Goal: Task Accomplishment & Management: Use online tool/utility

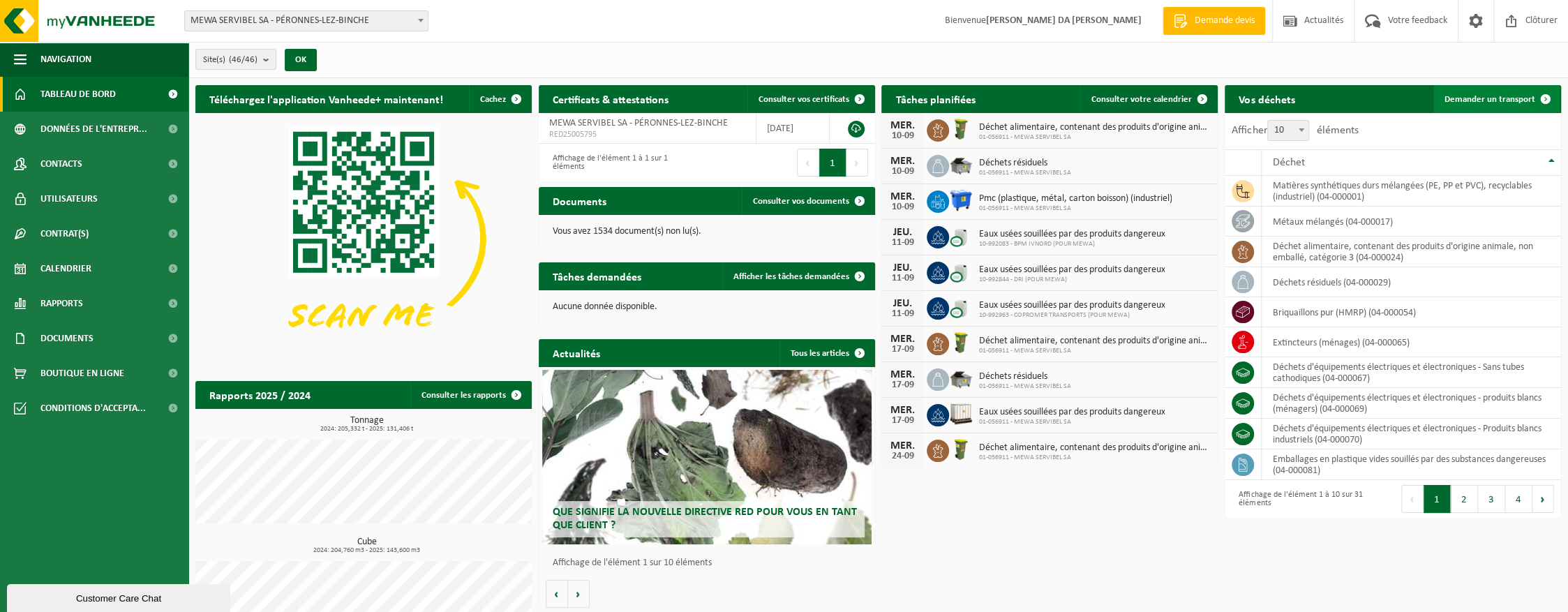
click at [1498, 95] on span "Demander un transport" at bounding box center [1489, 99] width 91 height 10
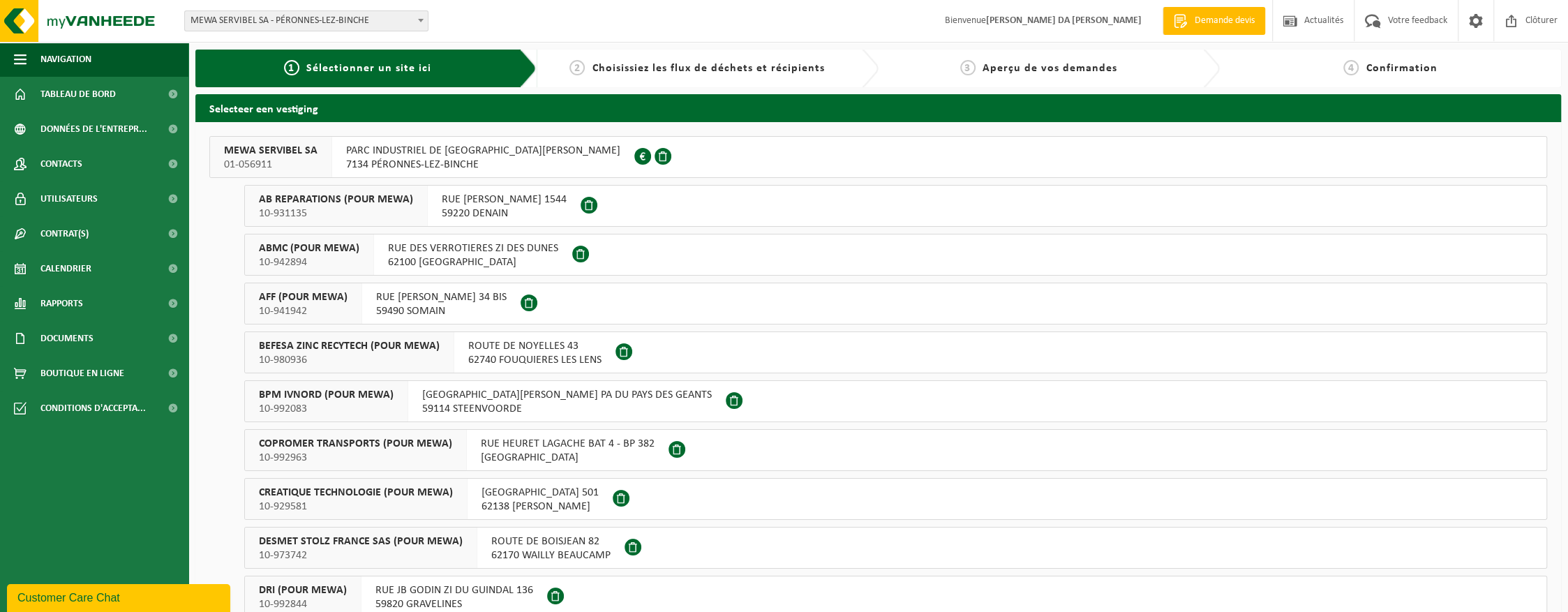
click at [440, 158] on span "7134 PÉRONNES-LEZ-BINCHE" at bounding box center [483, 164] width 274 height 14
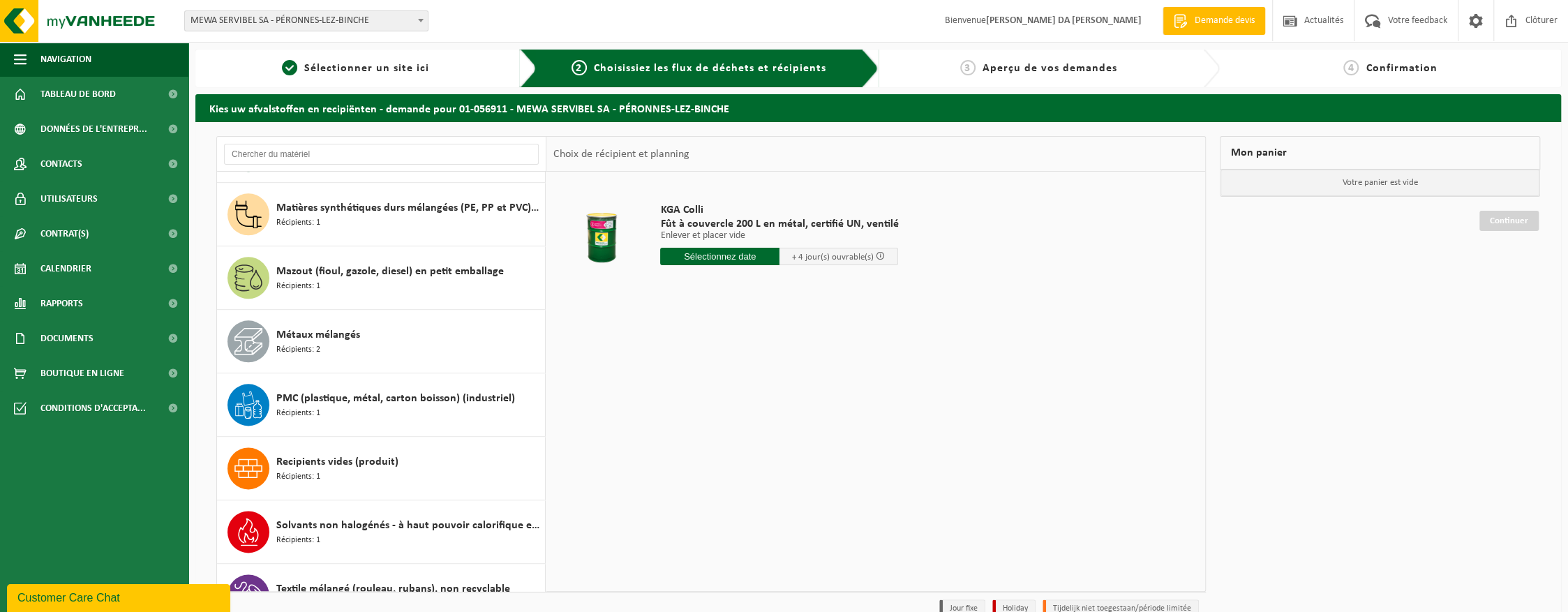
scroll to position [1541, 0]
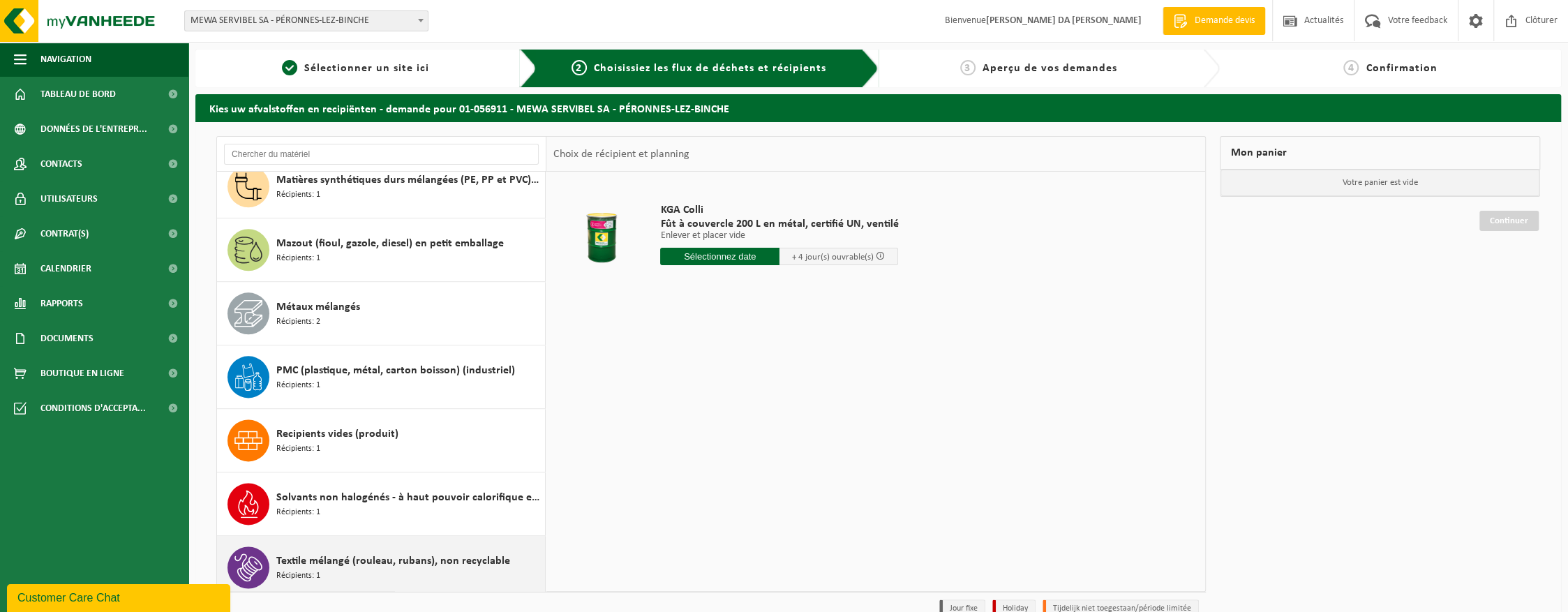
click at [290, 553] on span "Textile mélangé (rouleau, rubans), non recyclable" at bounding box center [392, 561] width 234 height 17
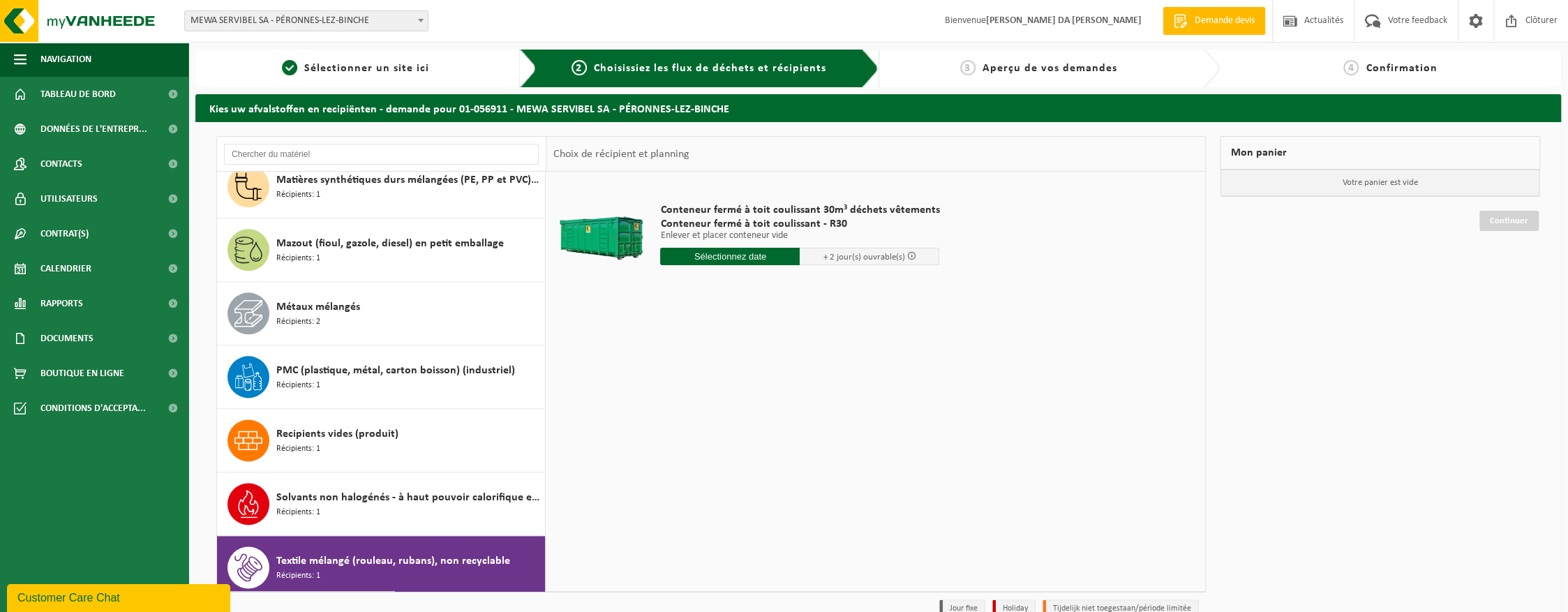
click at [673, 260] on input "text" at bounding box center [730, 257] width 139 height 17
click at [597, 416] on div "Conteneur fermé à toit coulissant 30m³ déchets vêtements Conteneur fermé à toit…" at bounding box center [875, 381] width 659 height 419
